Goal: Task Accomplishment & Management: Complete application form

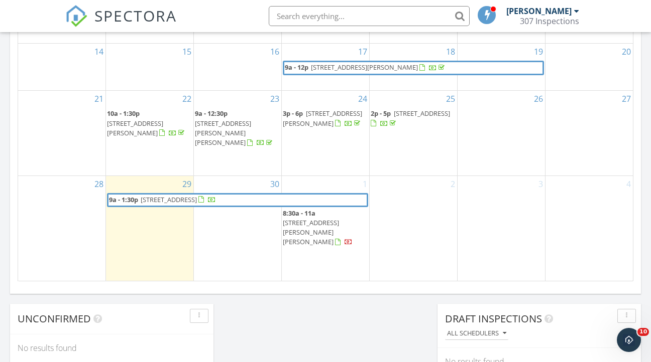
scroll to position [650, 0]
click at [233, 240] on div "30" at bounding box center [237, 228] width 87 height 105
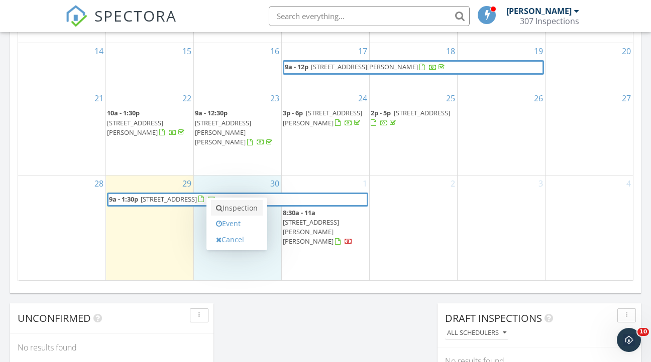
click at [238, 200] on link "Inspection" at bounding box center [237, 208] width 52 height 16
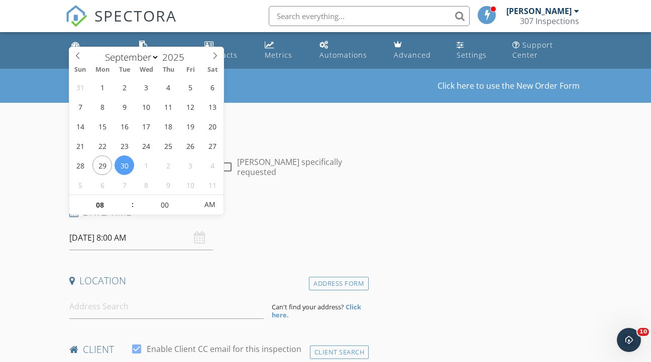
click at [120, 231] on input "[DATE] 8:00 AM" at bounding box center [141, 238] width 144 height 25
type input "09"
type input "[DATE] 9:00 AM"
click at [128, 200] on span at bounding box center [127, 200] width 7 height 10
type input "10"
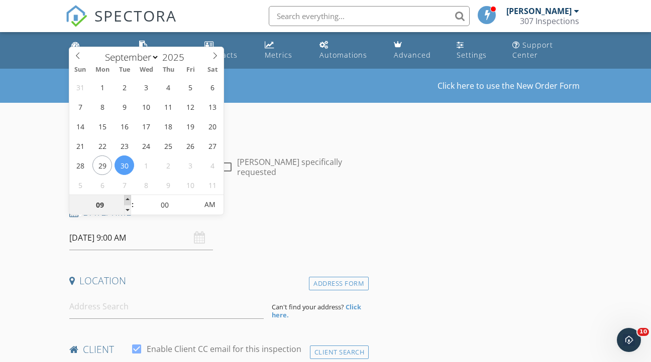
type input "[DATE] 10:00 AM"
click at [128, 200] on span at bounding box center [127, 200] width 7 height 10
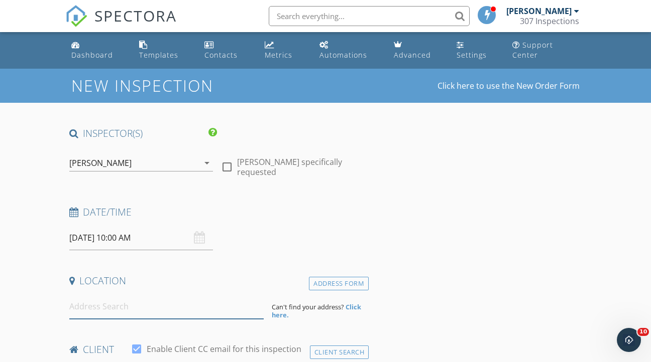
click at [150, 302] on input at bounding box center [166, 307] width 194 height 25
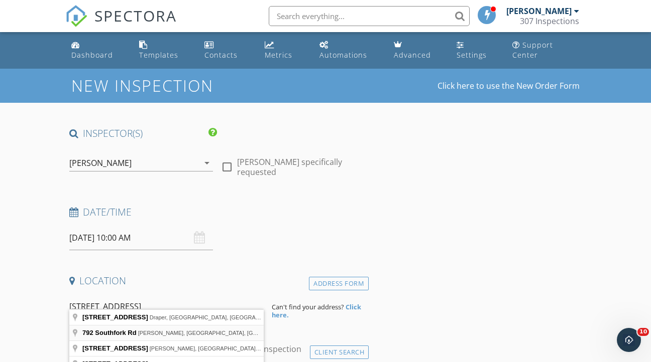
type input "[STREET_ADDRESS]"
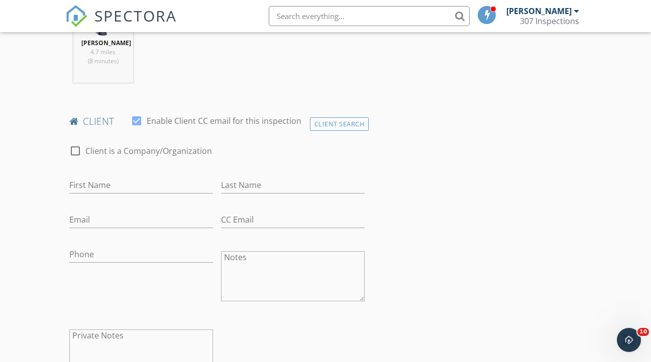
scroll to position [438, 0]
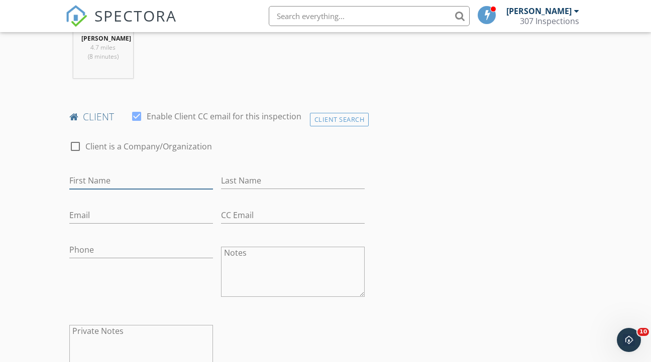
click at [90, 180] on input "First Name" at bounding box center [141, 181] width 144 height 17
type input "Kim & Kyle"
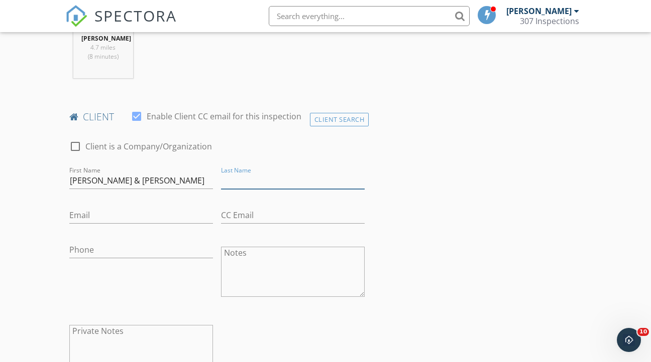
click at [282, 182] on input "Last Name" at bounding box center [293, 181] width 144 height 17
type input "Cutsforth"
click at [91, 216] on input "Email" at bounding box center [141, 215] width 144 height 17
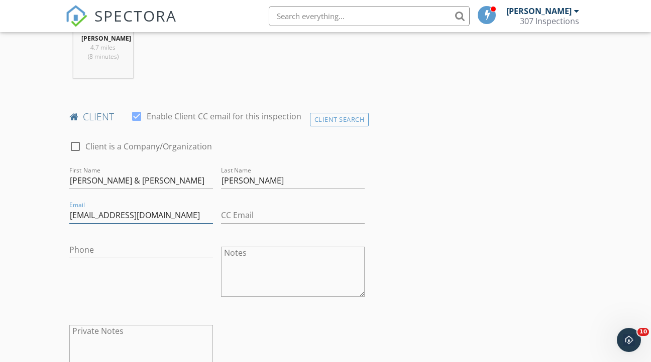
type input "kimcutsforth44@gmail.com"
click at [242, 214] on input "CC Email" at bounding box center [293, 215] width 144 height 17
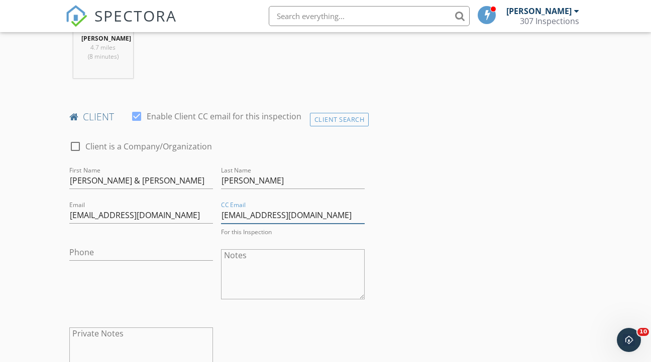
type input "kylecutsforth@gmail.com"
click at [123, 252] on input "Phone" at bounding box center [141, 252] width 144 height 17
type input "541-505-0284"
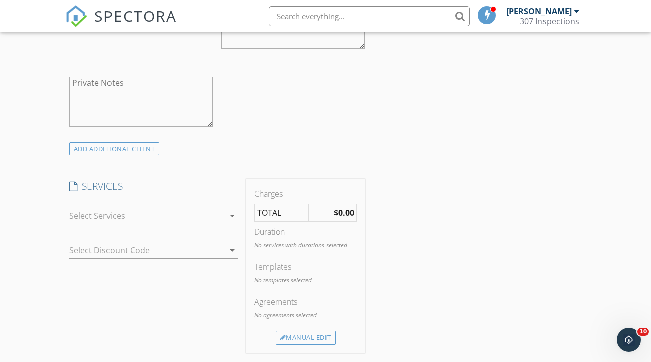
scroll to position [691, 0]
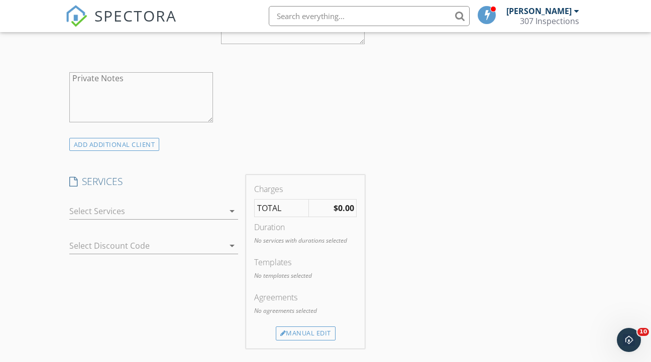
click at [233, 211] on icon "arrow_drop_down" at bounding box center [232, 211] width 12 height 12
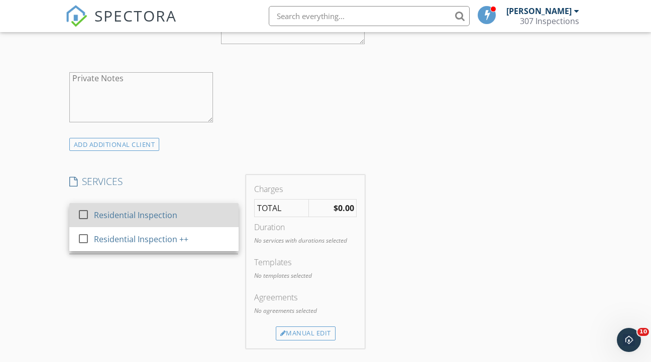
click at [83, 215] on div at bounding box center [83, 214] width 17 height 17
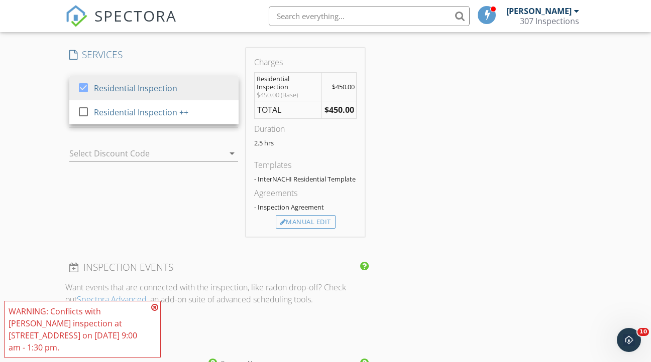
scroll to position [820, 0]
click at [155, 312] on icon at bounding box center [154, 308] width 7 height 8
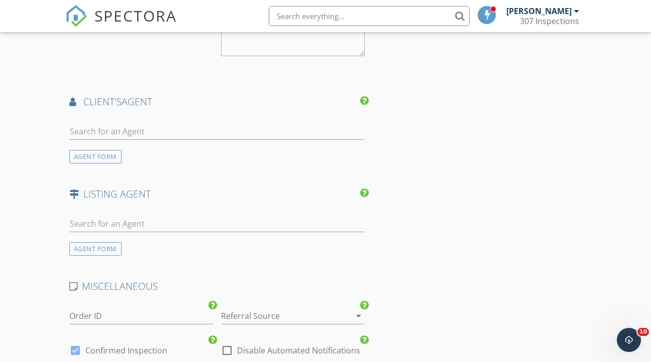
scroll to position [1186, 0]
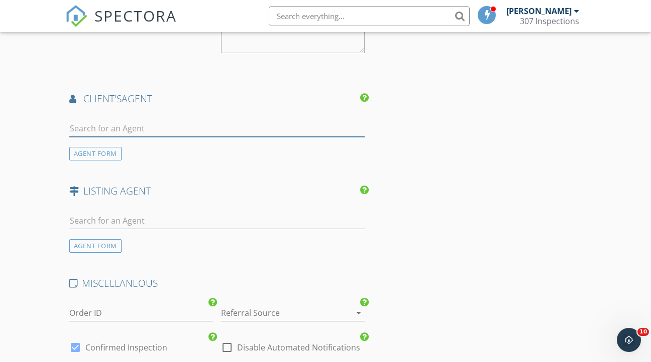
click at [131, 127] on input "text" at bounding box center [217, 128] width 296 height 17
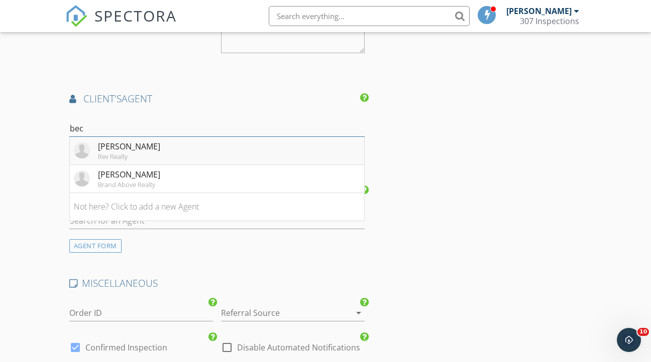
type input "bec"
click at [100, 153] on div "Rev Realty" at bounding box center [129, 157] width 62 height 8
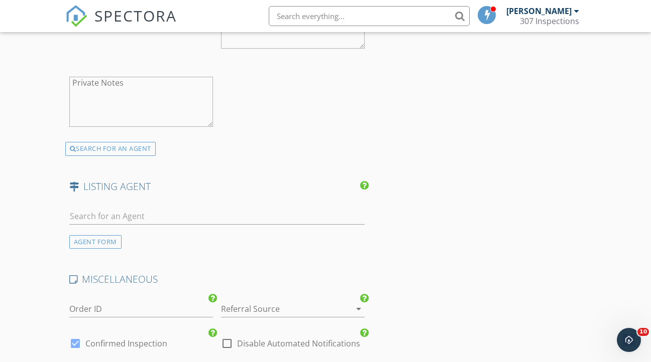
scroll to position [1423, 0]
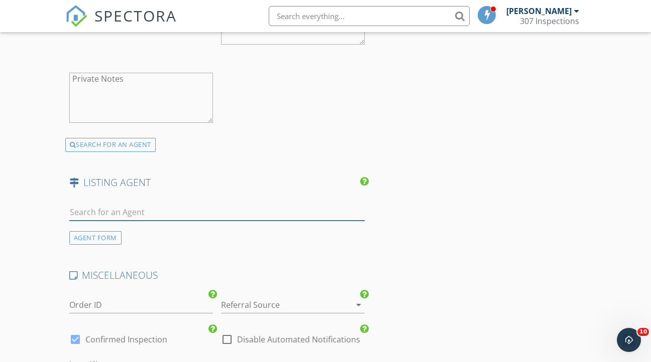
click at [145, 213] on input "text" at bounding box center [217, 212] width 296 height 17
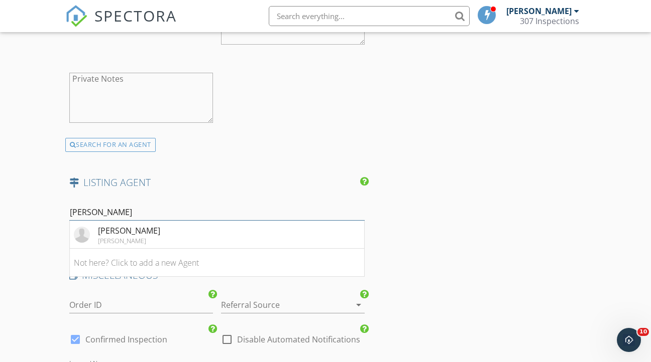
type input "Dana"
click at [173, 238] on li "Dana Simmons Richard Realty" at bounding box center [217, 235] width 295 height 28
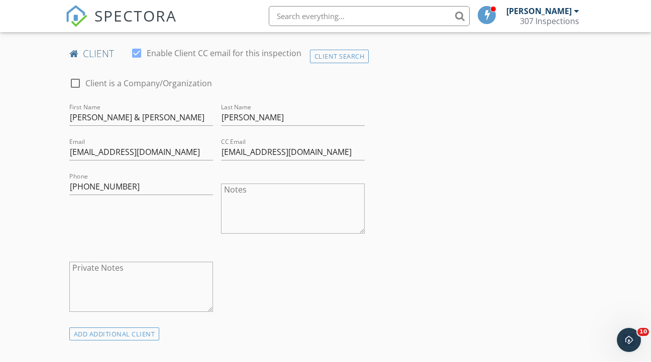
scroll to position [491, 0]
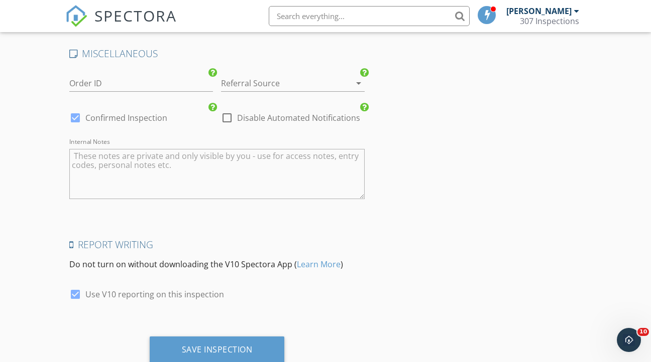
scroll to position [1869, 0]
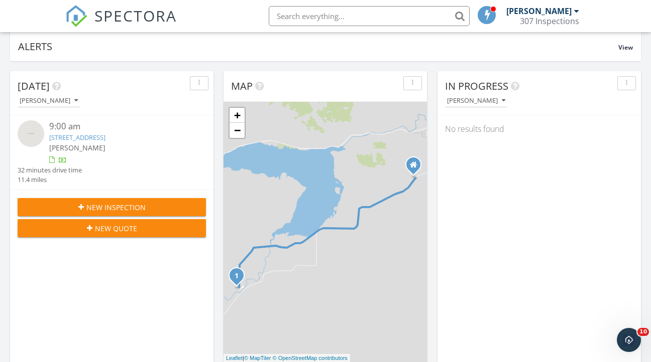
scroll to position [74, 0]
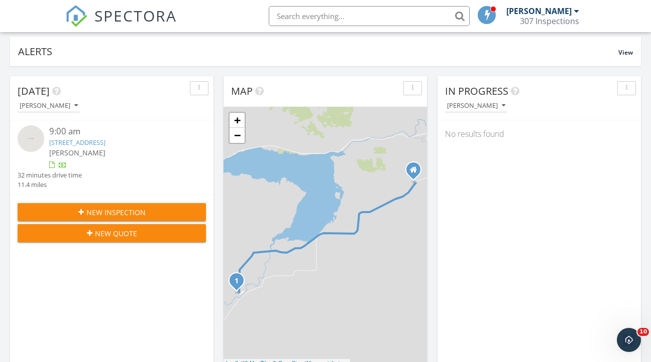
click at [71, 138] on link "6 Bear Creek Rd, Cody, WY 82414" at bounding box center [77, 142] width 56 height 9
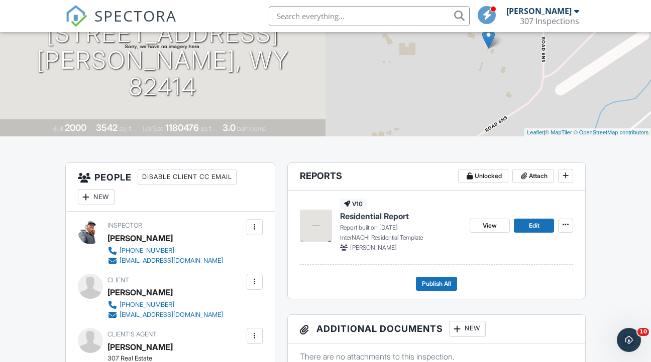
scroll to position [156, 0]
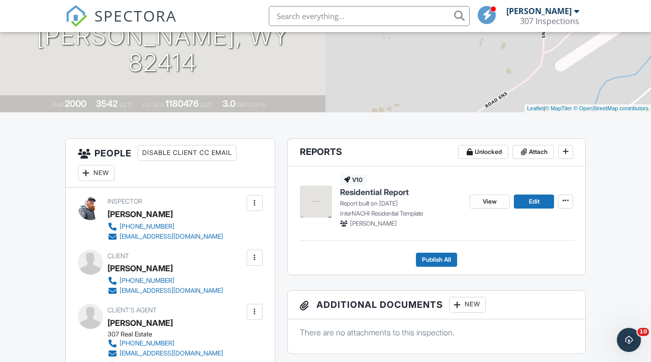
click at [354, 198] on span "Residential Report" at bounding box center [374, 192] width 69 height 11
